Goal: Check status: Check status

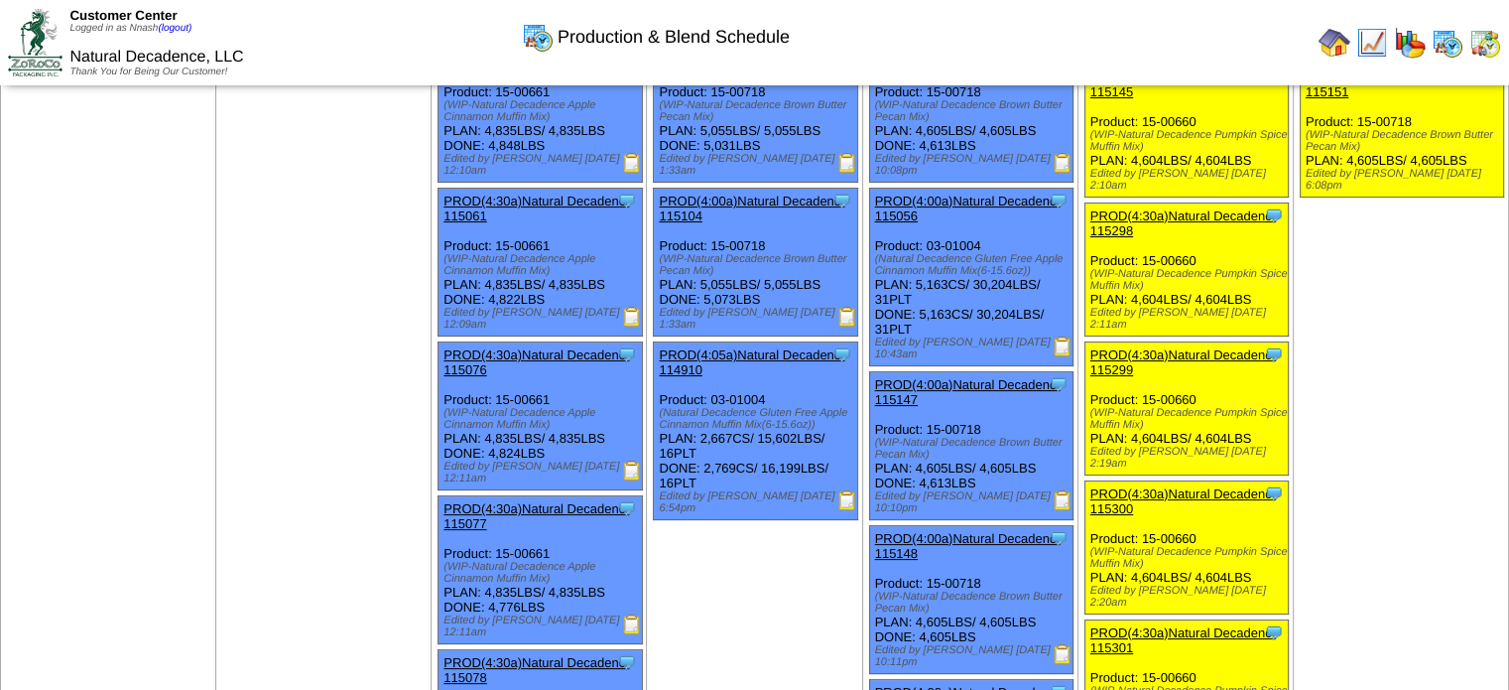
scroll to position [294, 0]
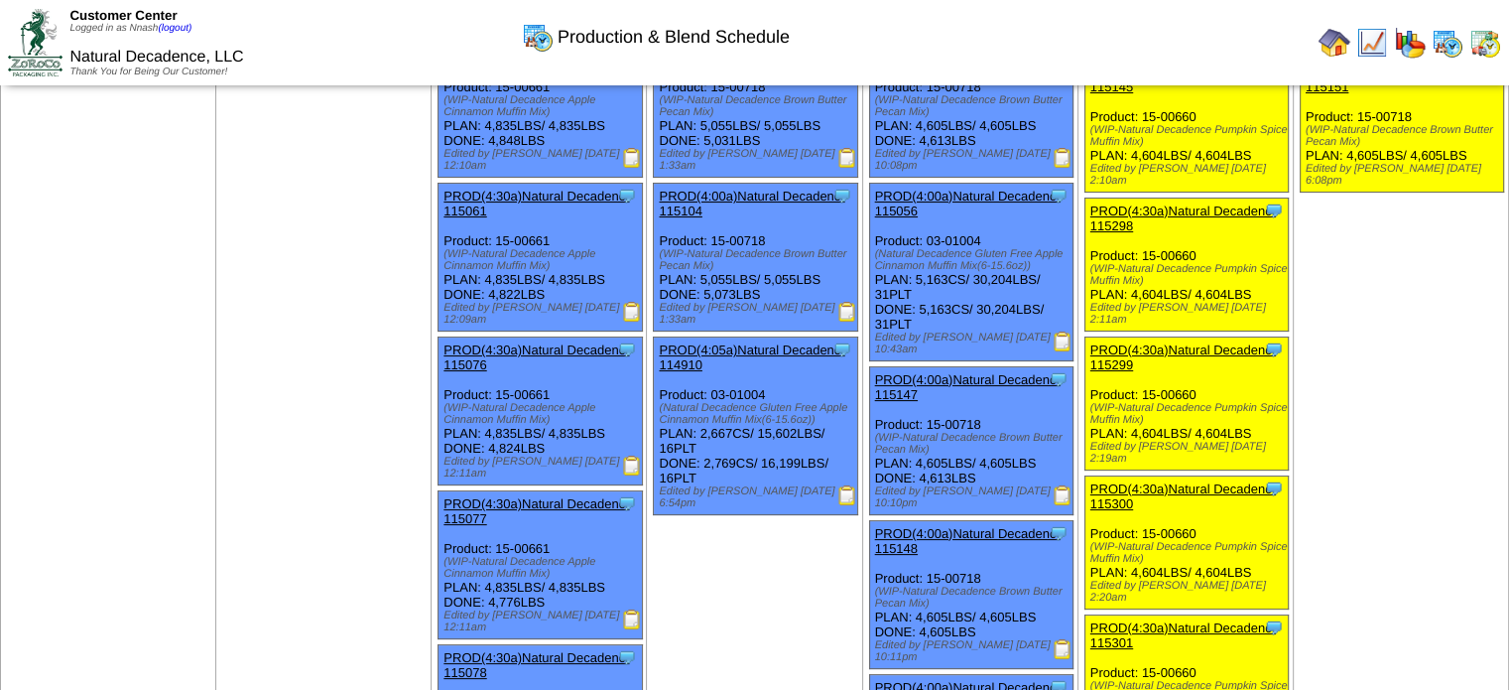
click at [845, 489] on img at bounding box center [847, 495] width 20 height 20
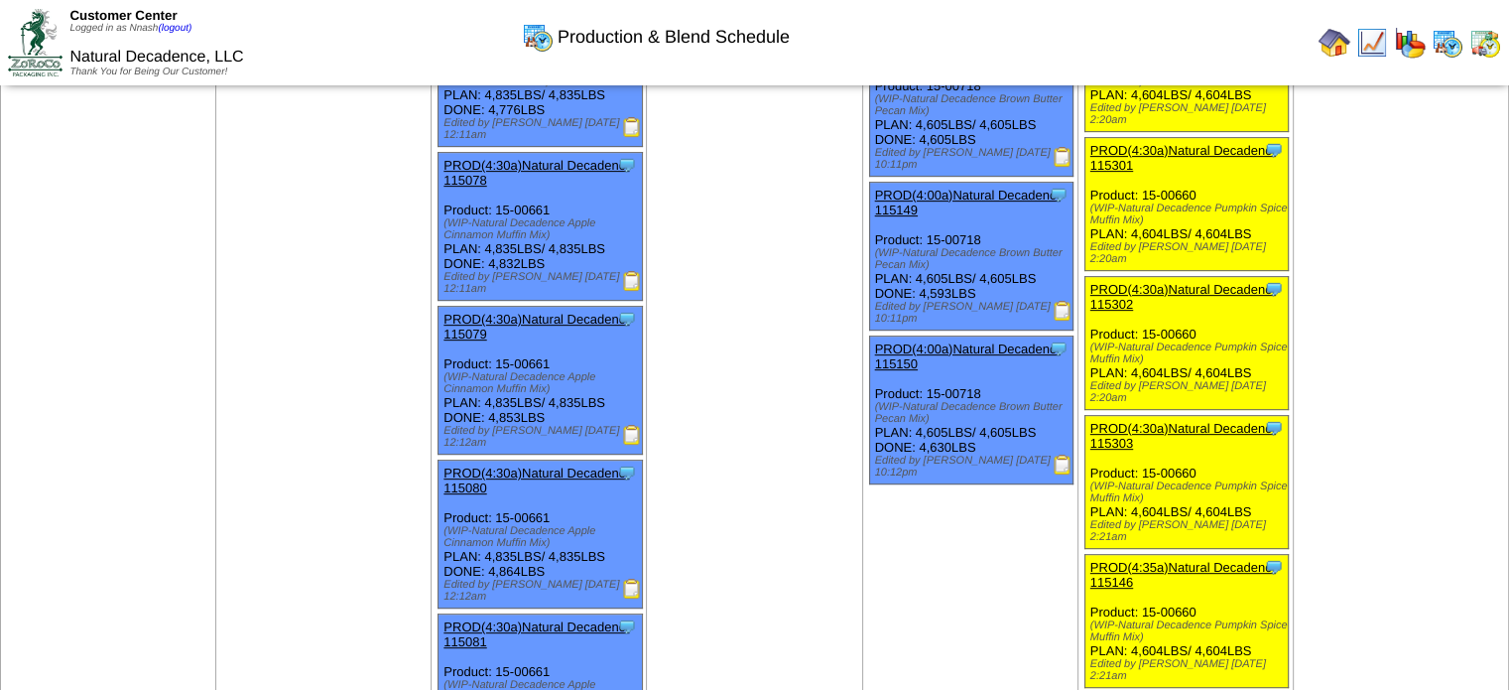
scroll to position [786, 0]
click at [1062, 301] on img at bounding box center [1063, 311] width 20 height 20
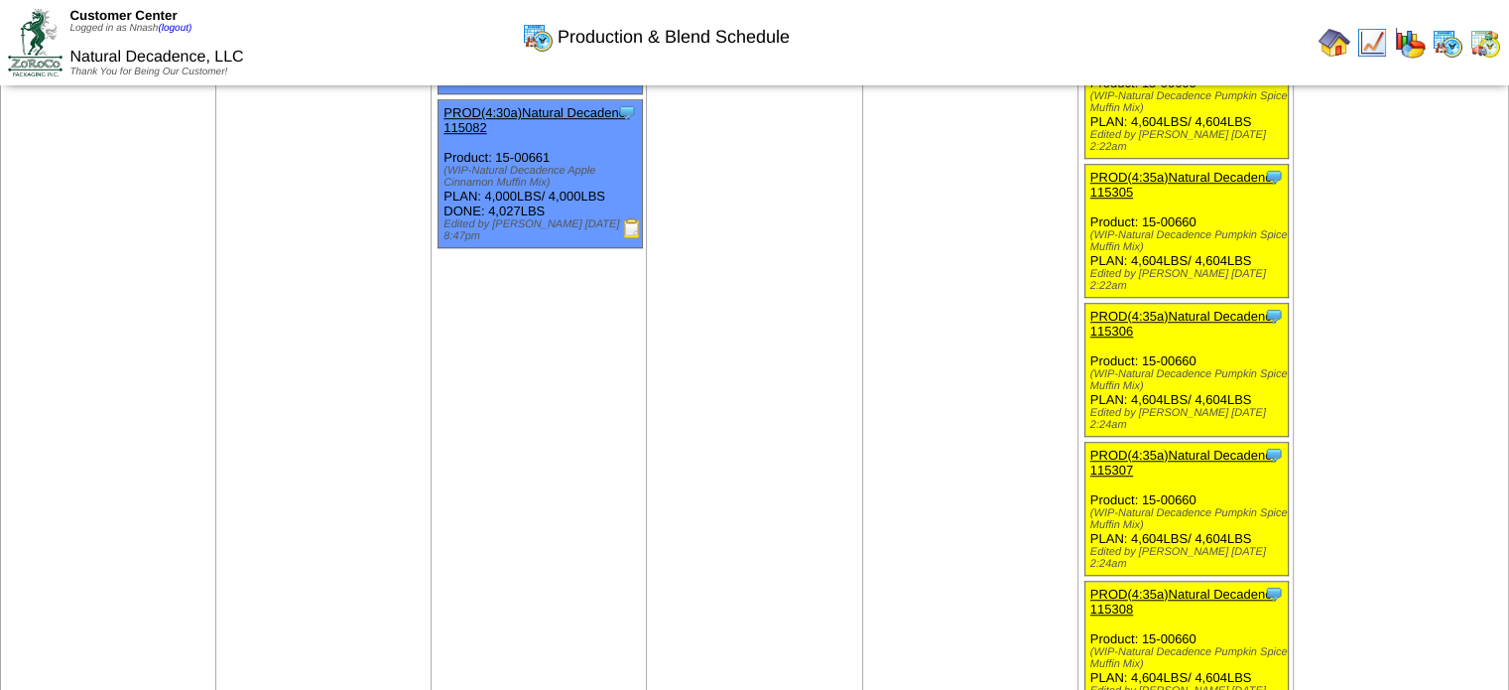
scroll to position [1838, 0]
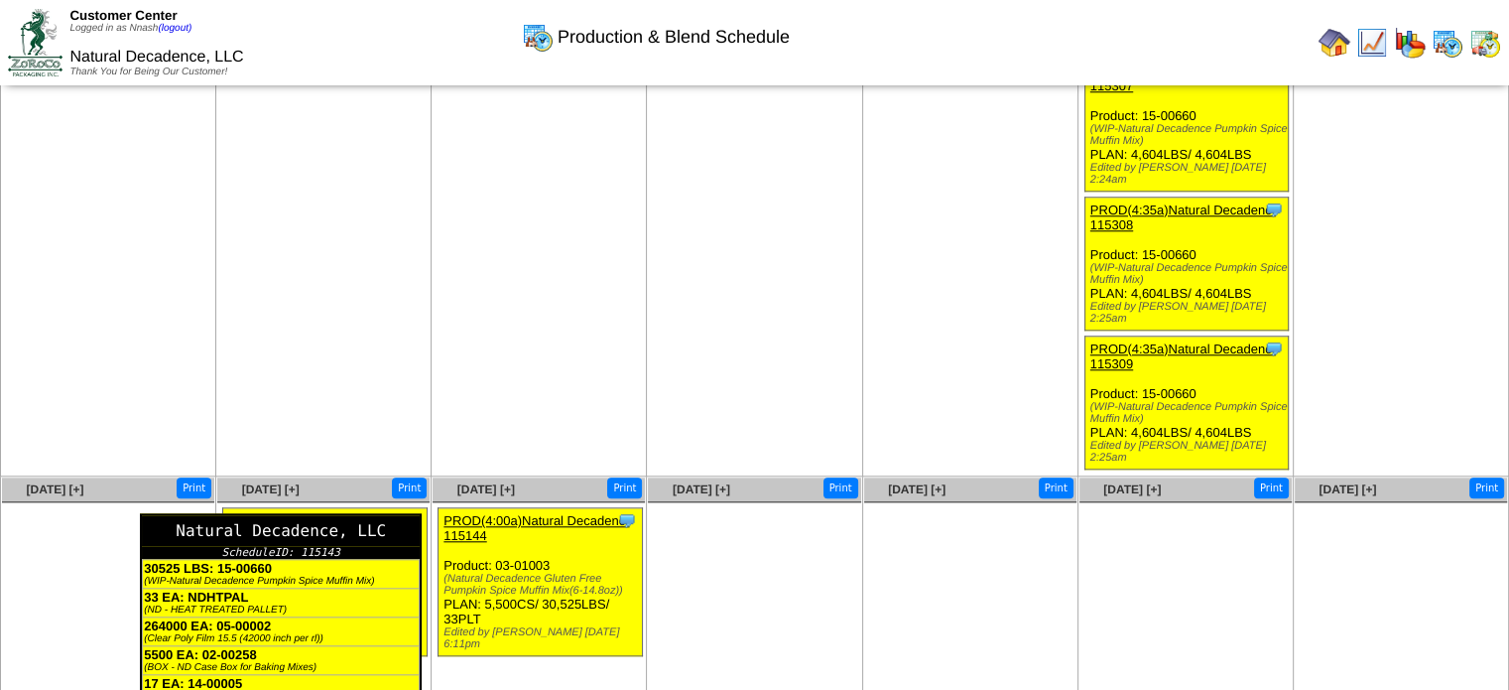
click at [408, 515] on div "Natural Decadence, LLC" at bounding box center [281, 530] width 278 height 31
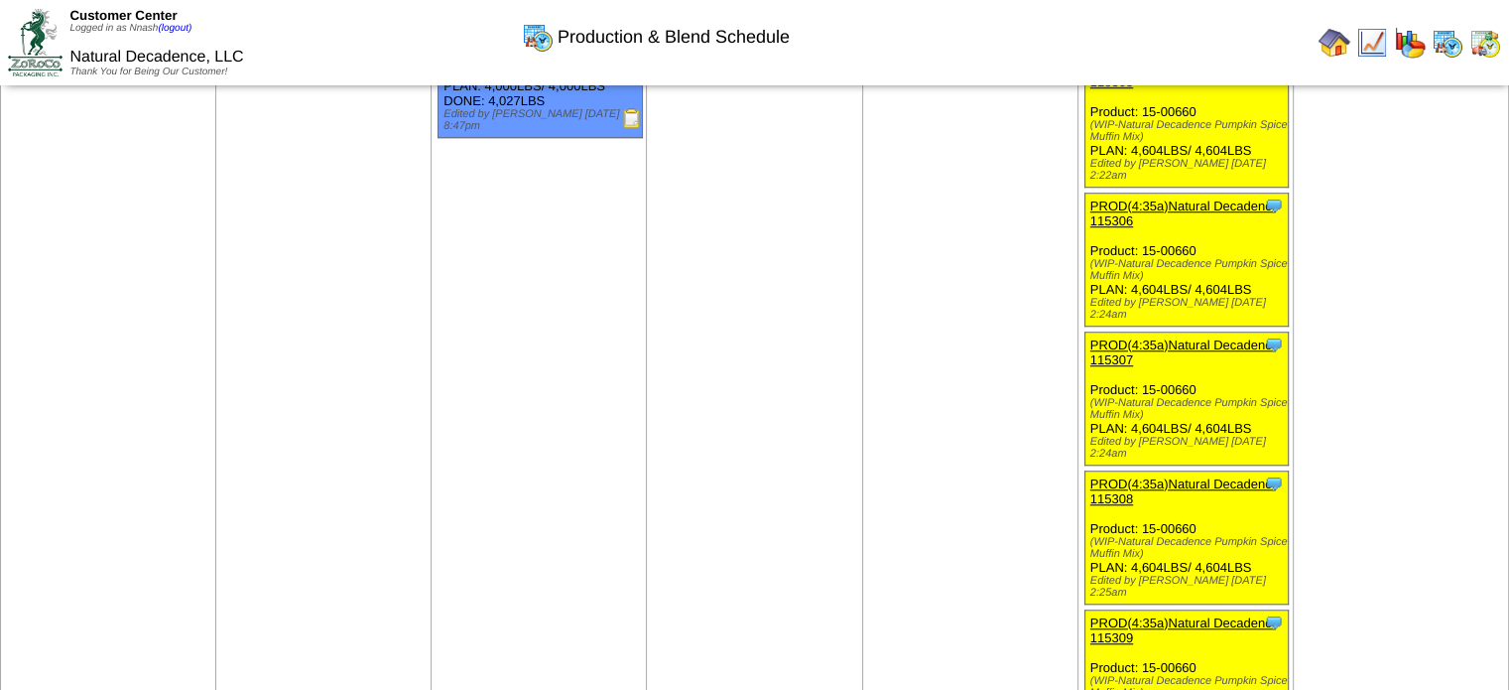
scroll to position [1838, 0]
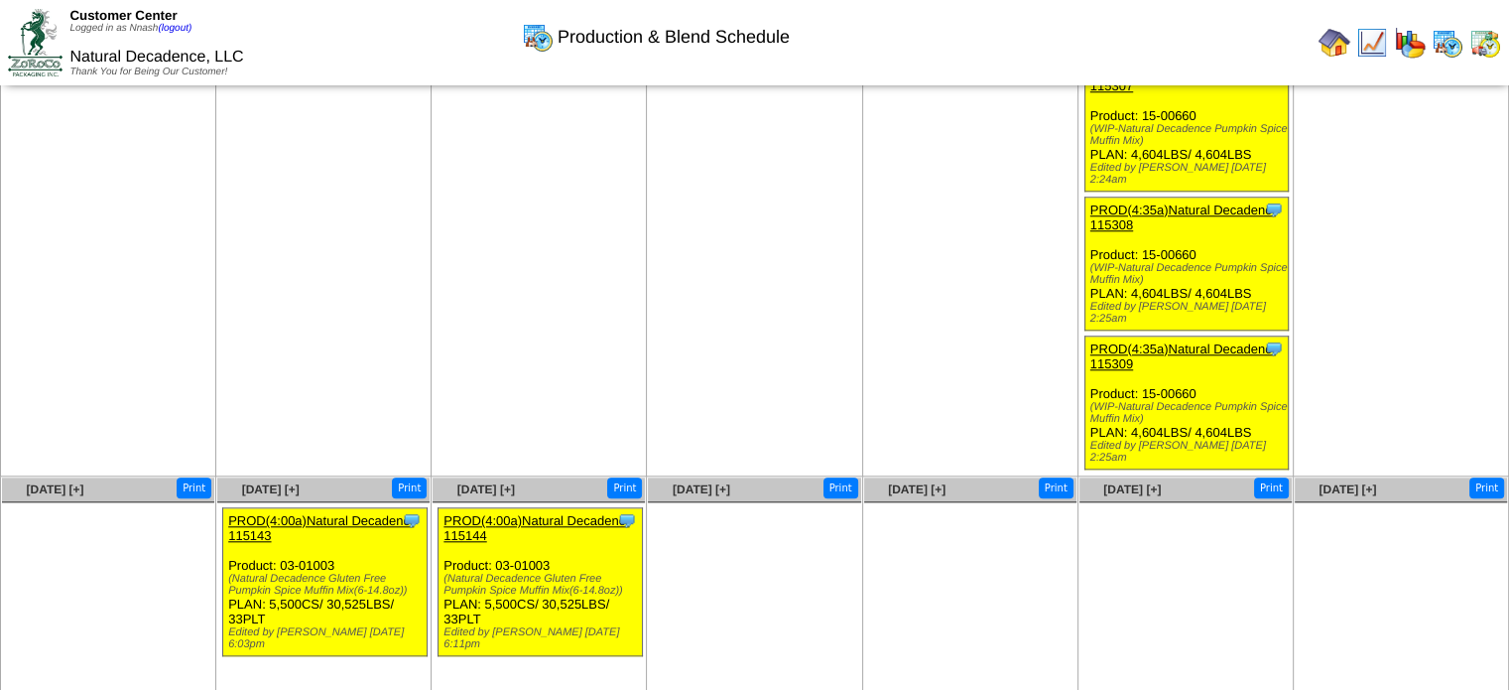
click at [329, 513] on link "PROD(4:00a)Natural Decadenc-115143" at bounding box center [321, 528] width 186 height 30
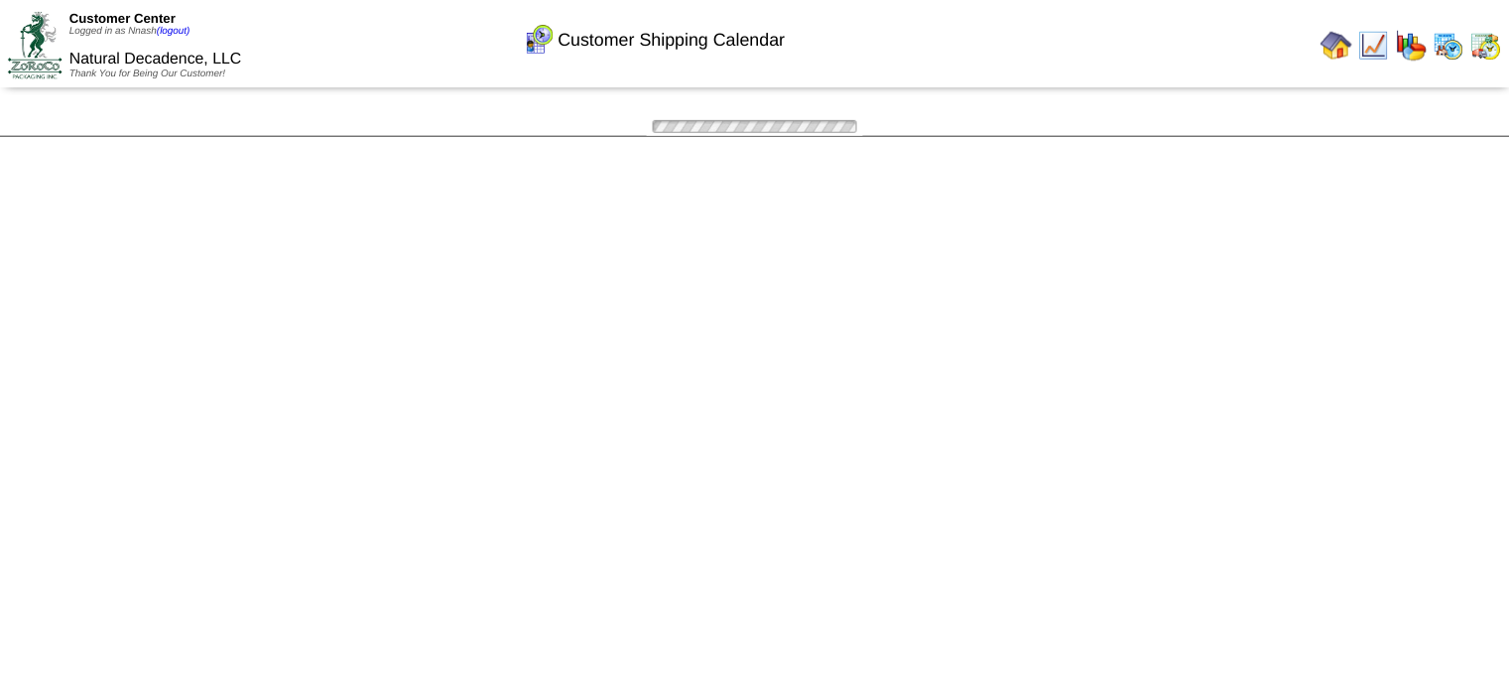
scroll to position [332, 0]
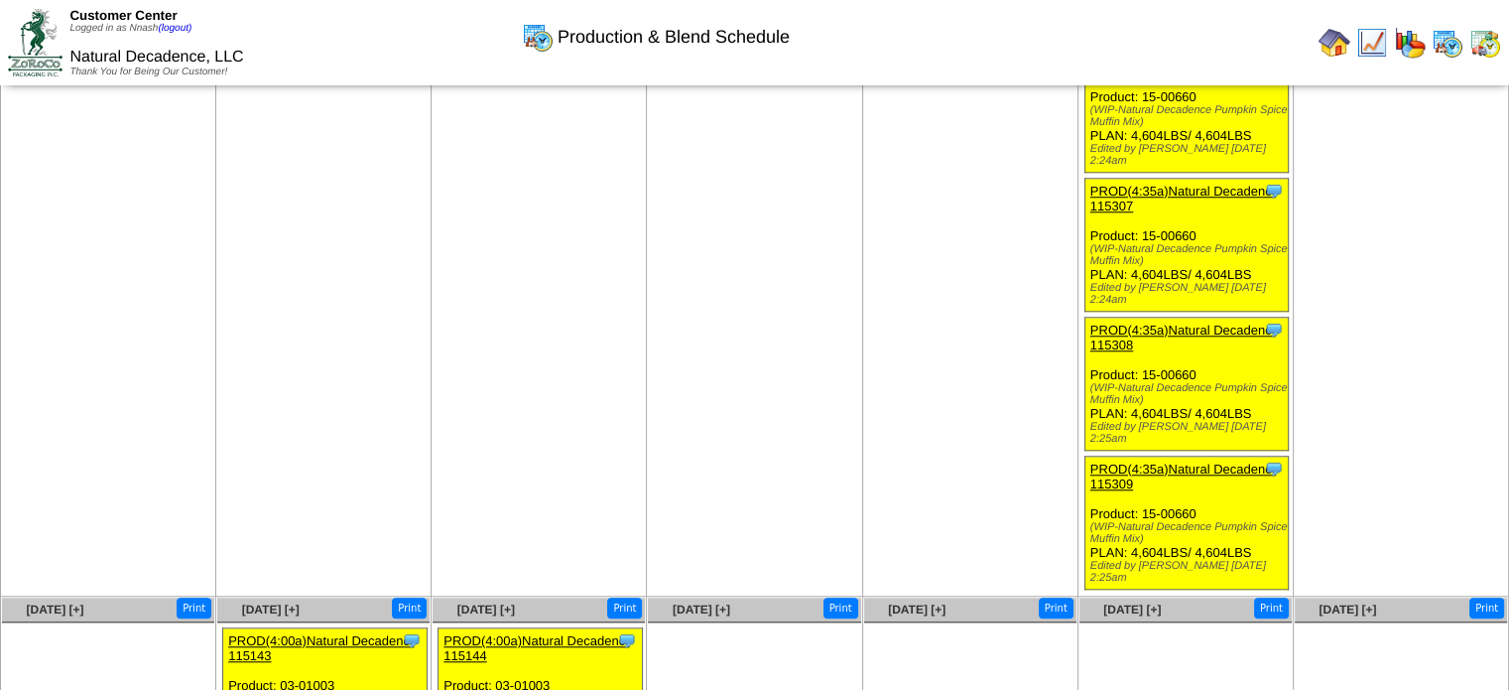
scroll to position [1852, 0]
